Goal: Check status: Check status

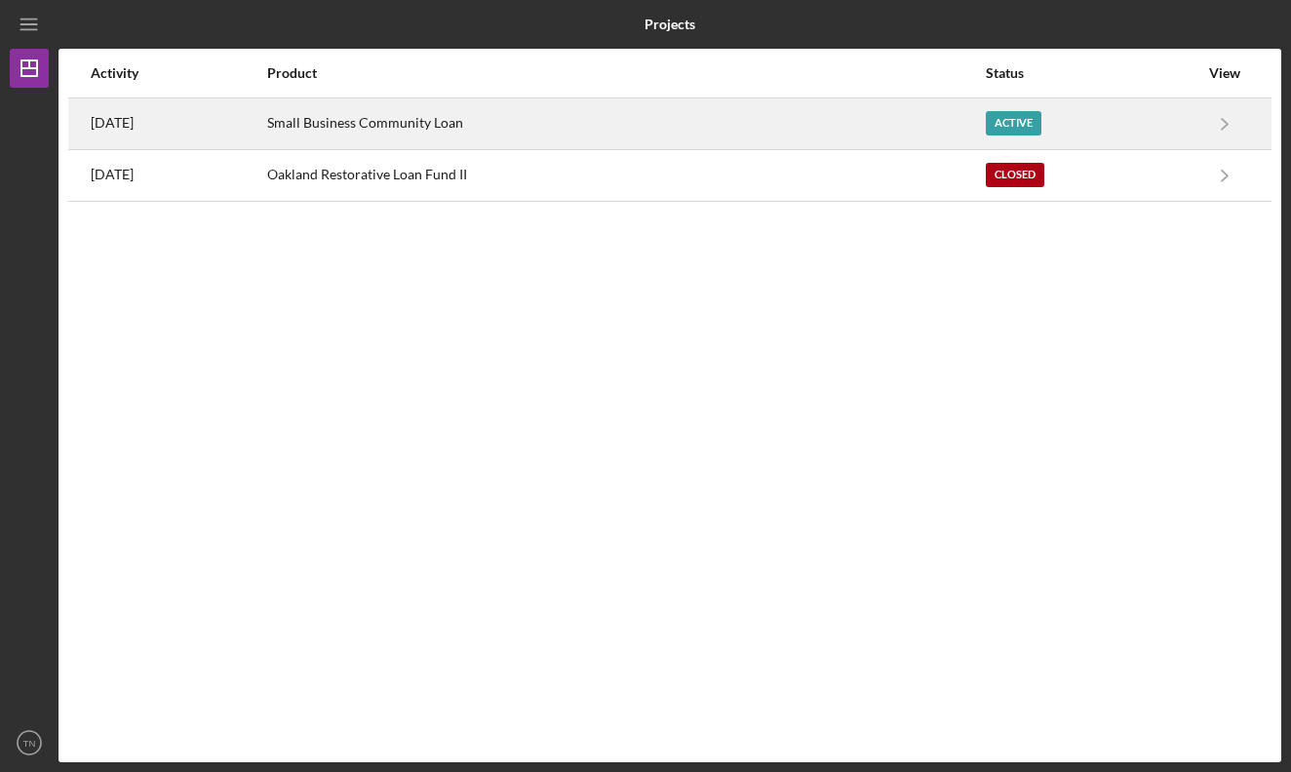
click at [612, 137] on div "Small Business Community Loan" at bounding box center [625, 123] width 716 height 49
